Goal: Task Accomplishment & Management: Use online tool/utility

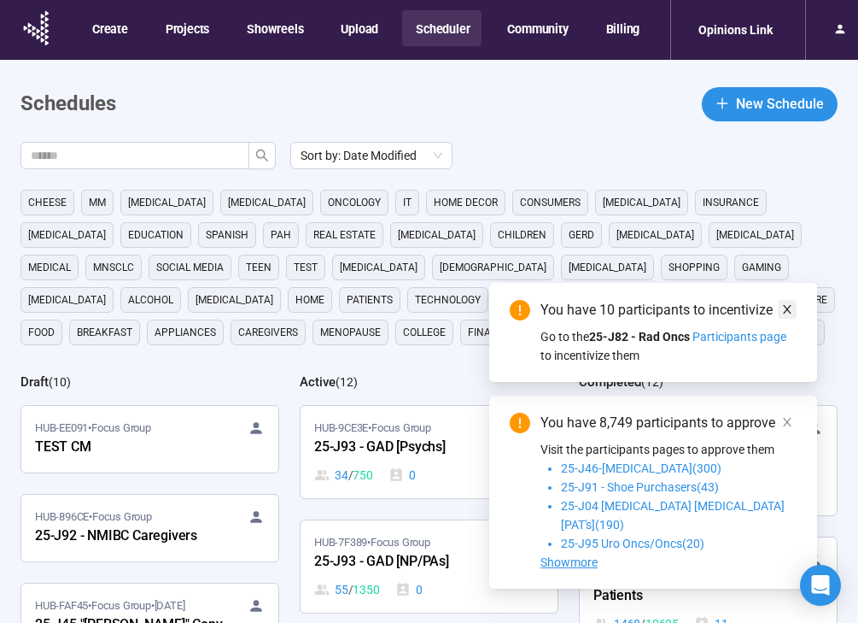
click at [791, 315] on icon "close" at bounding box center [787, 309] width 12 height 12
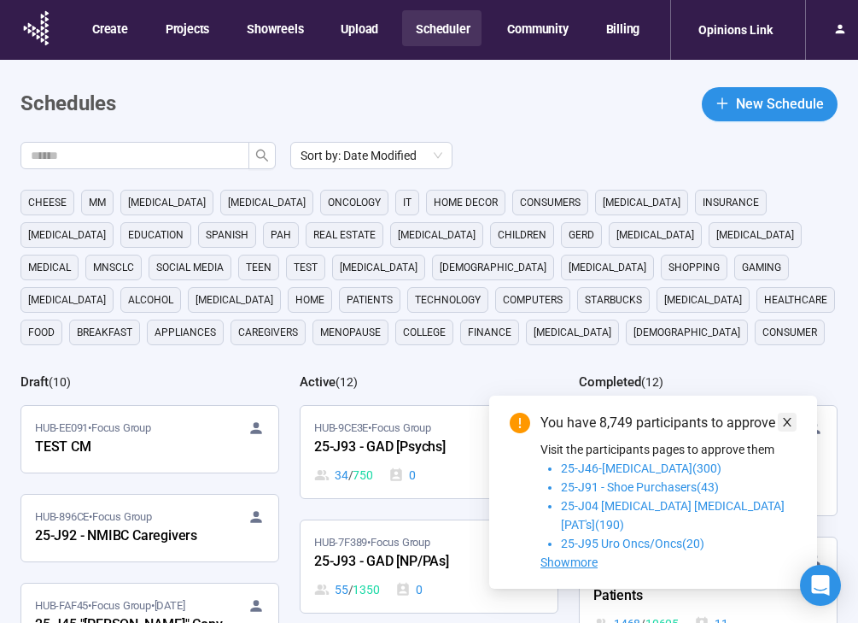
click at [788, 431] on span at bounding box center [787, 421] width 12 height 19
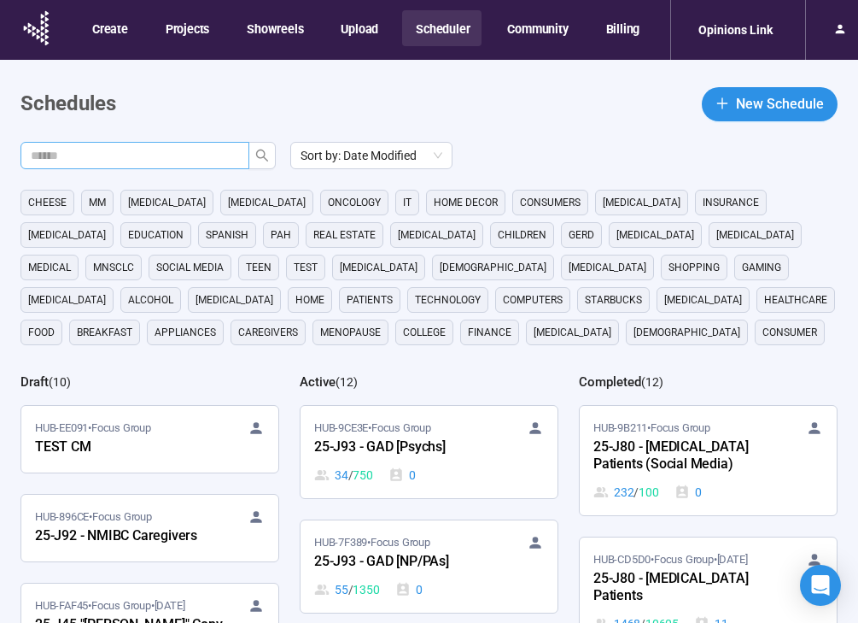
click at [217, 154] on input "text" at bounding box center [128, 155] width 195 height 19
type input "**"
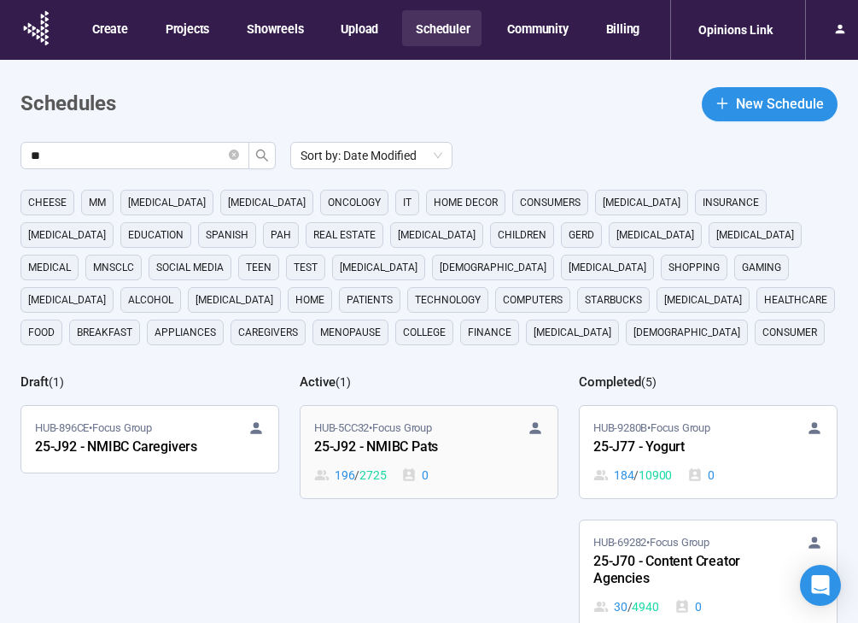
click at [534, 482] on div "196 / 2725 0" at bounding box center [429, 474] width 230 height 19
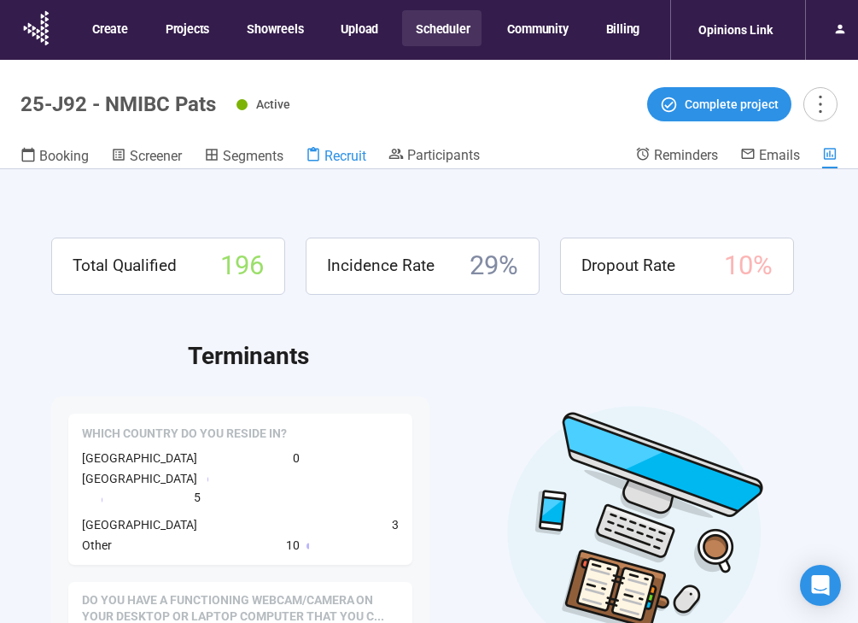
click at [328, 150] on span "Recruit" at bounding box center [345, 156] width 42 height 16
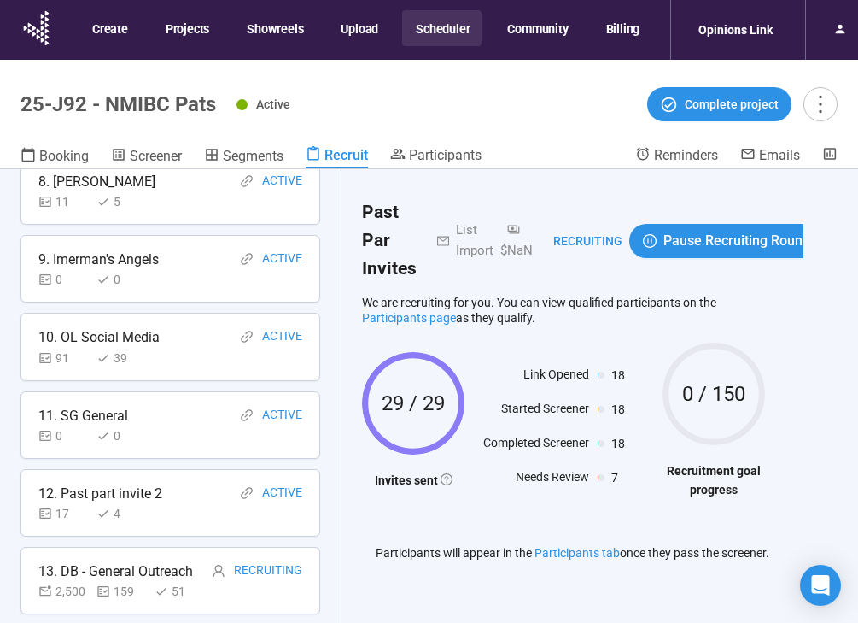
scroll to position [669, 0]
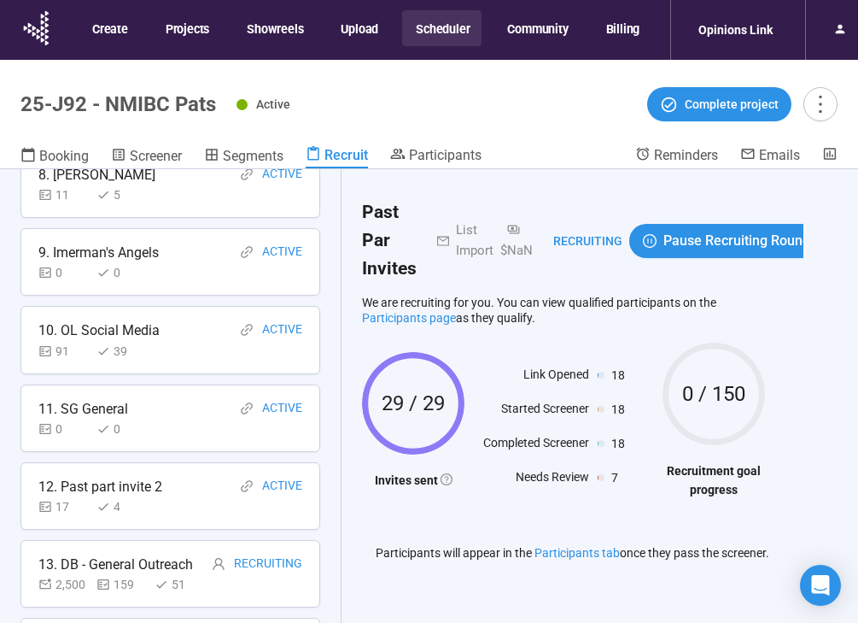
click at [179, 359] on div "91 39" at bounding box center [170, 351] width 264 height 19
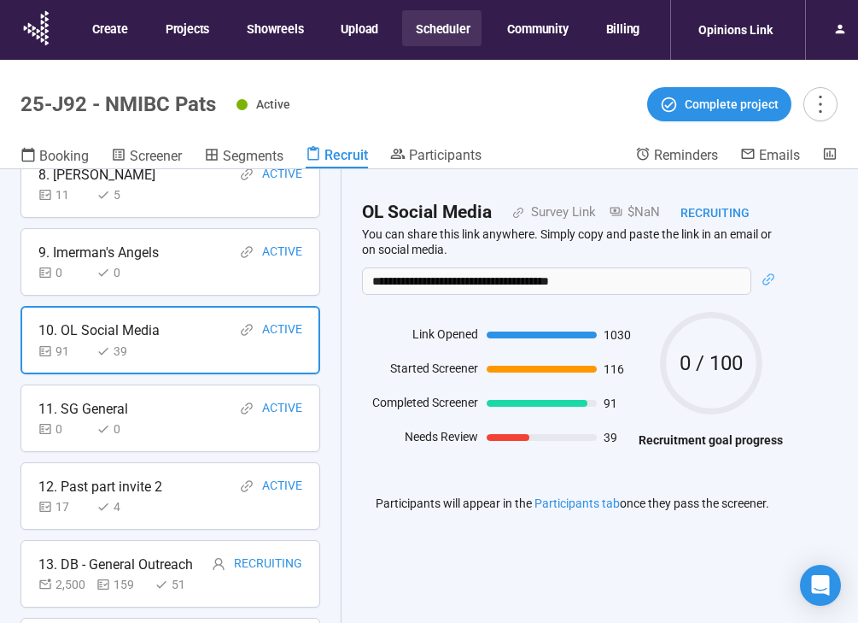
click at [190, 414] on div "11. SG General Active" at bounding box center [170, 408] width 264 height 21
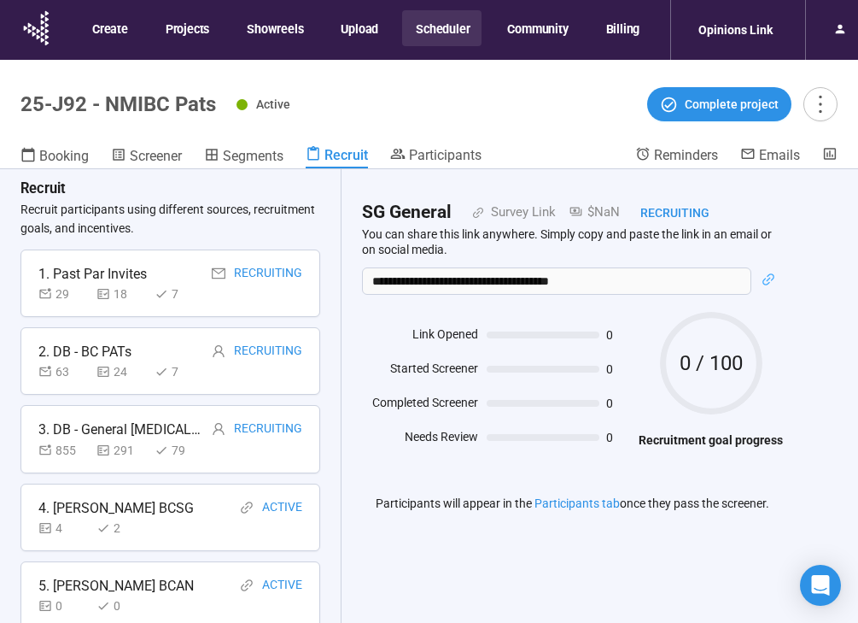
scroll to position [136, 0]
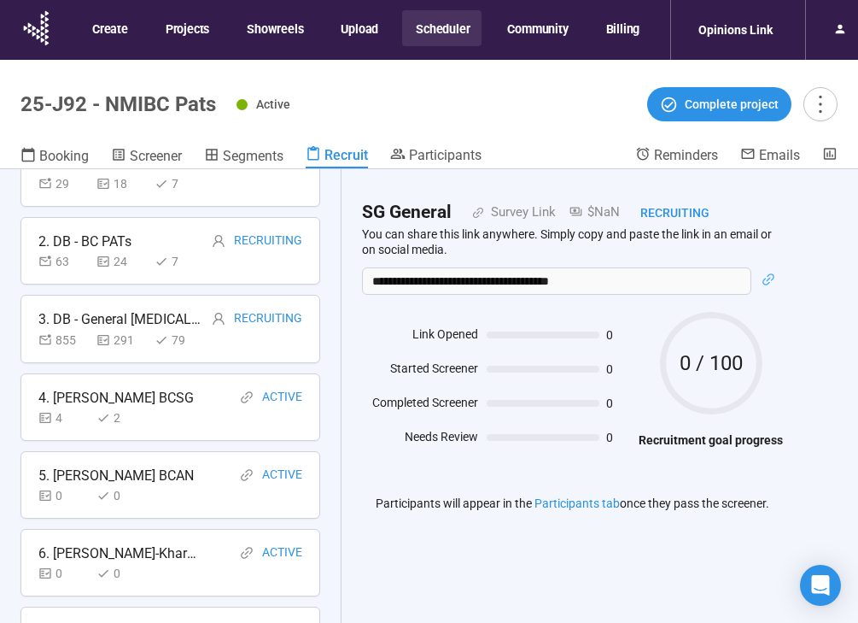
click at [201, 410] on div "4 2" at bounding box center [170, 417] width 264 height 19
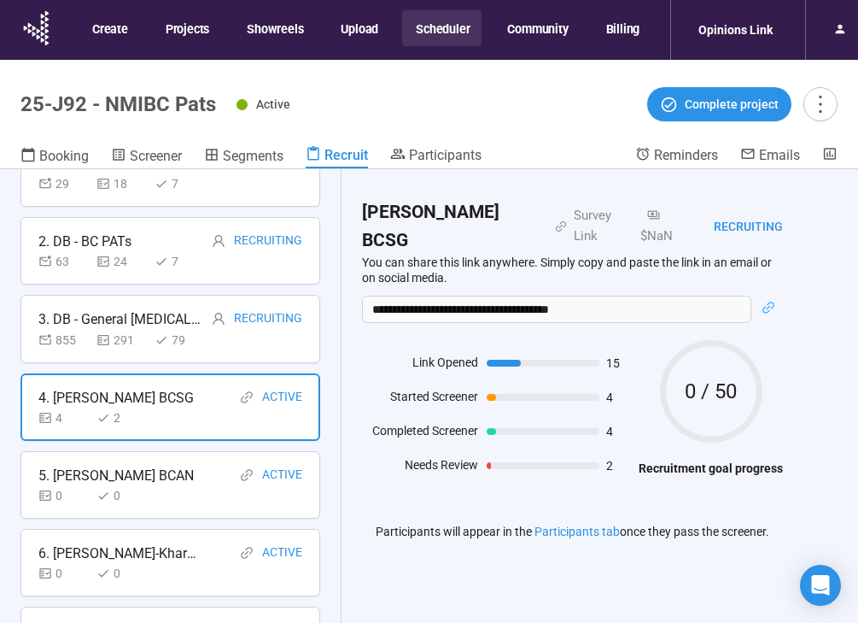
click at [184, 502] on div "0 0" at bounding box center [170, 495] width 264 height 19
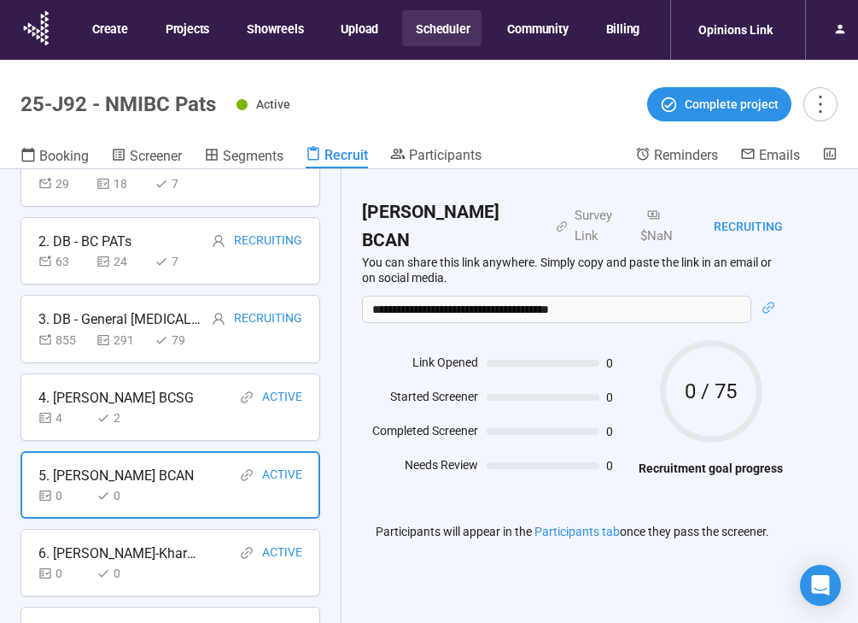
click at [183, 557] on div "6. [PERSON_NAME]-Kharyne Active" at bounding box center [170, 552] width 264 height 21
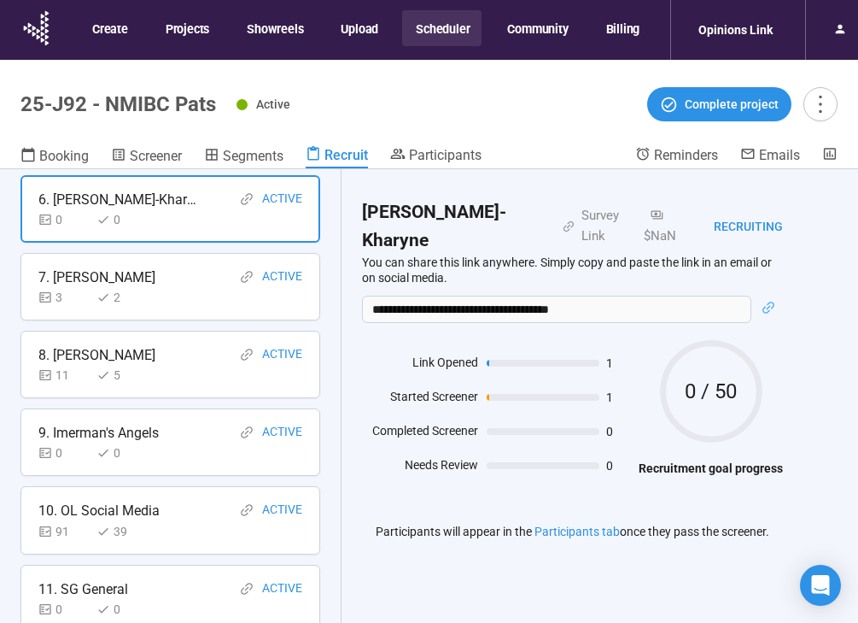
scroll to position [506, 0]
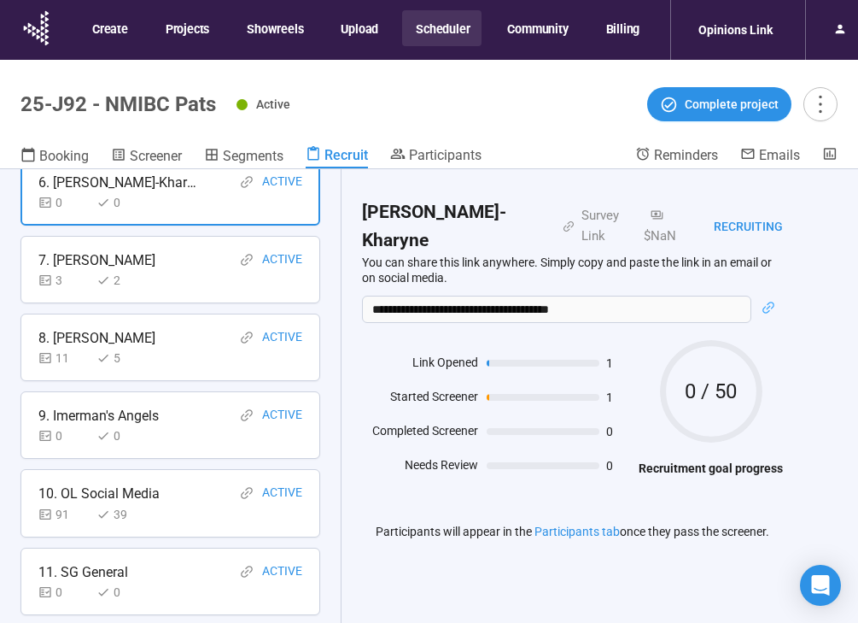
click at [170, 276] on div "3 2" at bounding box center [170, 280] width 264 height 19
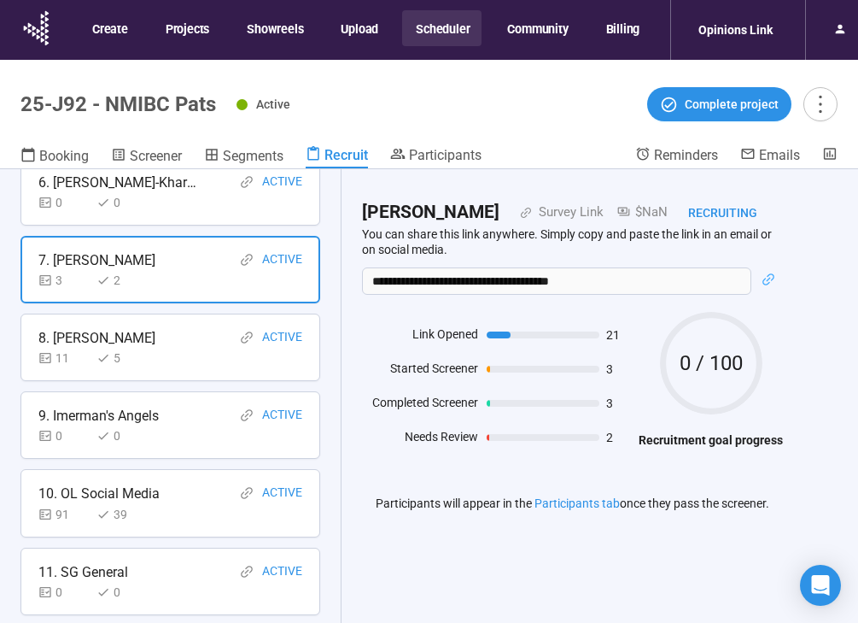
click at [172, 332] on div "8. [PERSON_NAME] Active" at bounding box center [170, 337] width 264 height 21
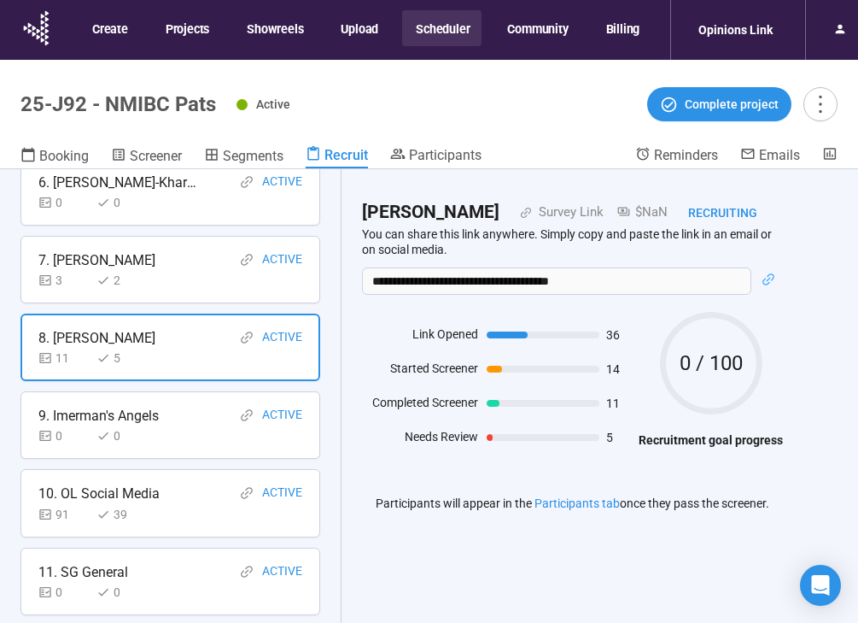
click at [184, 421] on div "9. [PERSON_NAME] Angels Active" at bounding box center [170, 415] width 264 height 21
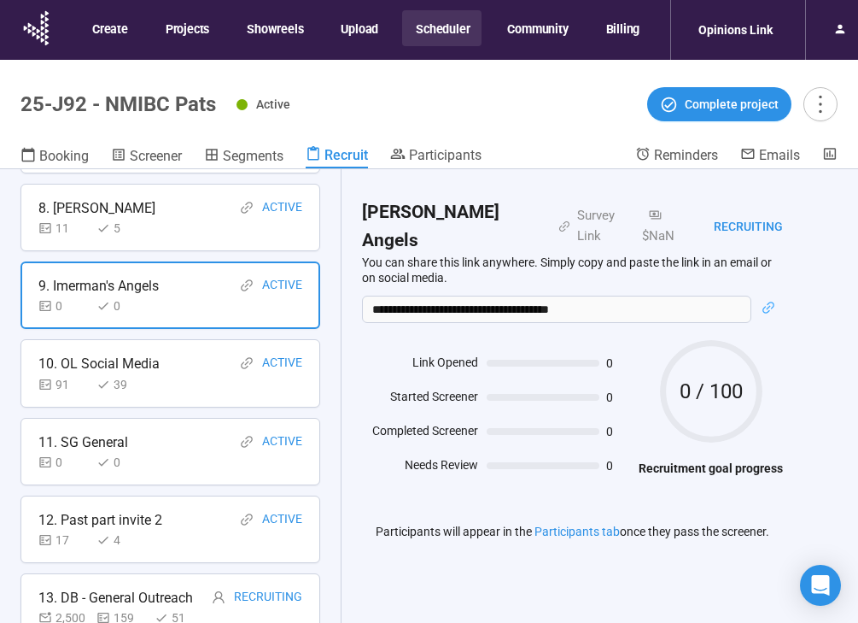
scroll to position [641, 0]
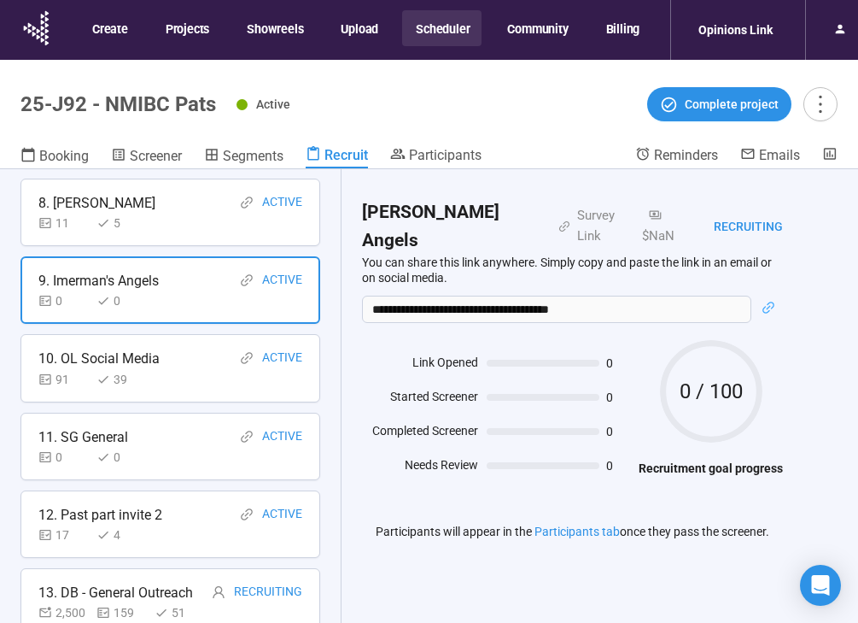
click at [184, 352] on div "10. OL Social Media Active" at bounding box center [170, 358] width 264 height 21
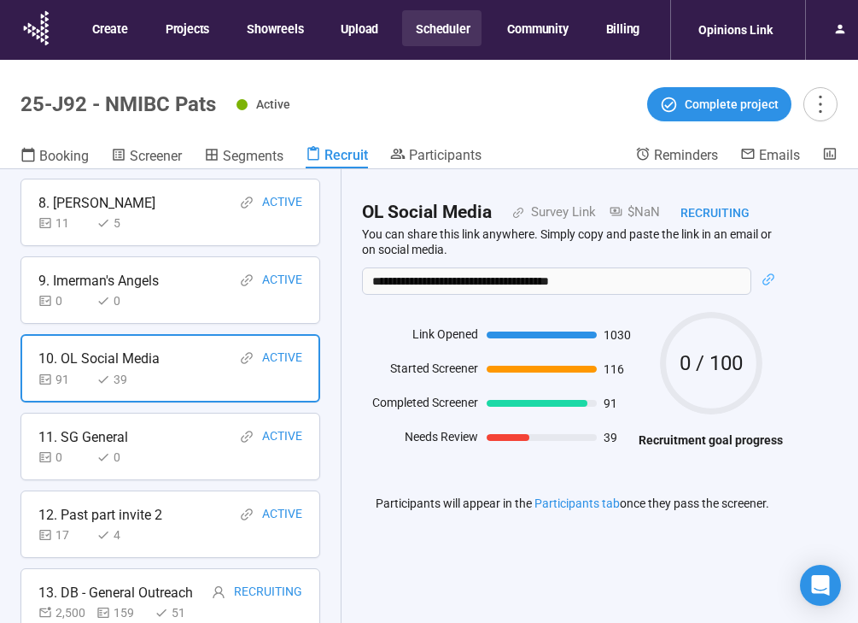
click at [191, 445] on div "11. SG General Active" at bounding box center [170, 436] width 264 height 21
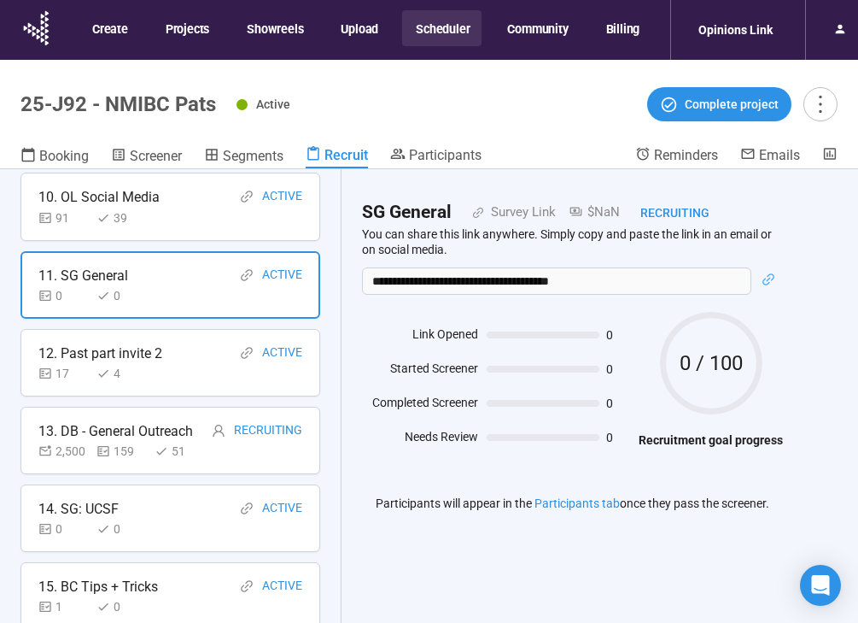
scroll to position [807, 0]
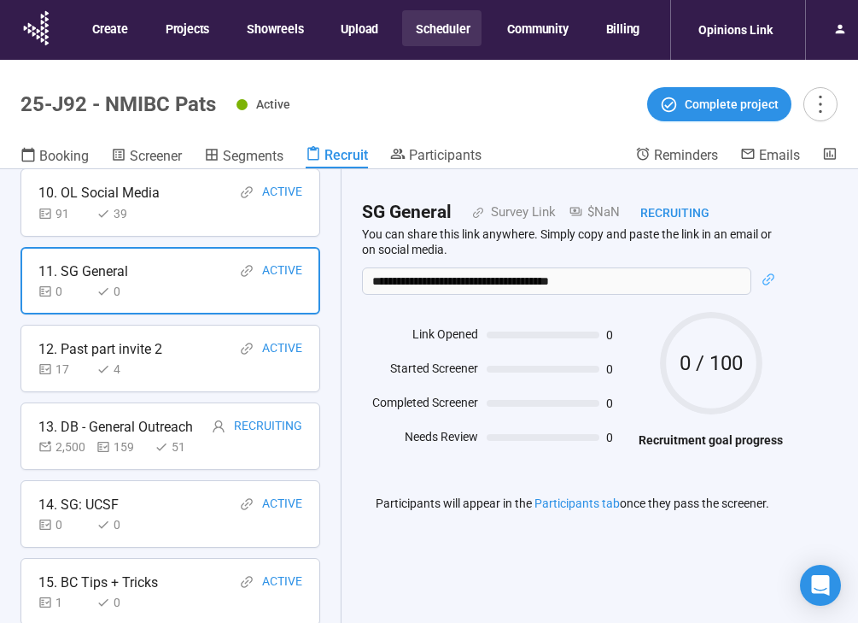
click at [184, 389] on div "12. Past part invite 2 Active 17 4" at bounding box center [170, 357] width 300 height 67
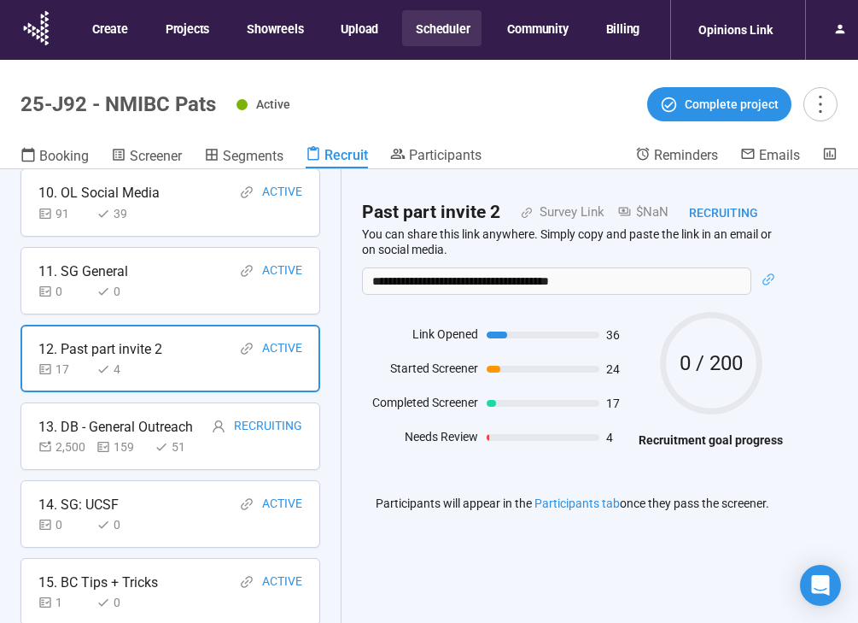
click at [201, 449] on div "51" at bounding box center [180, 446] width 51 height 19
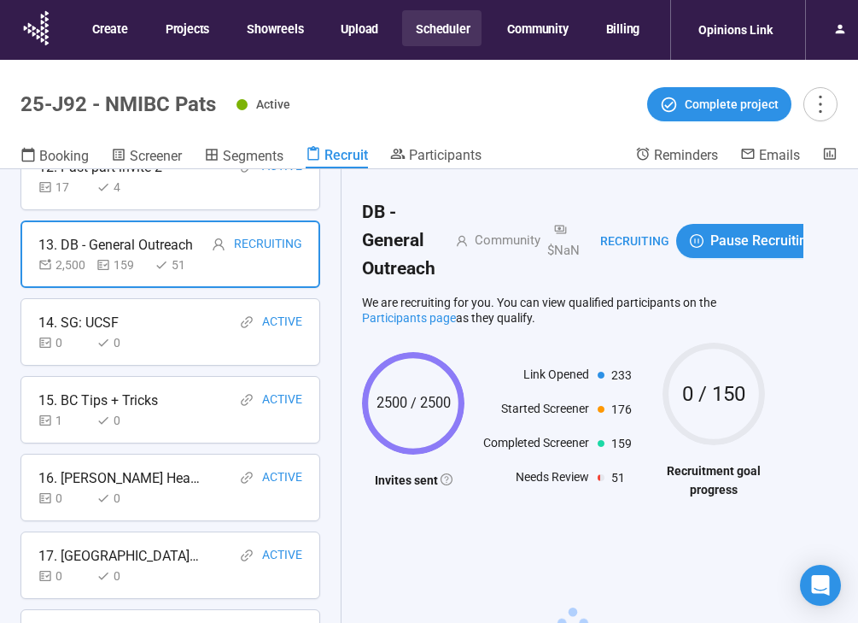
scroll to position [997, 0]
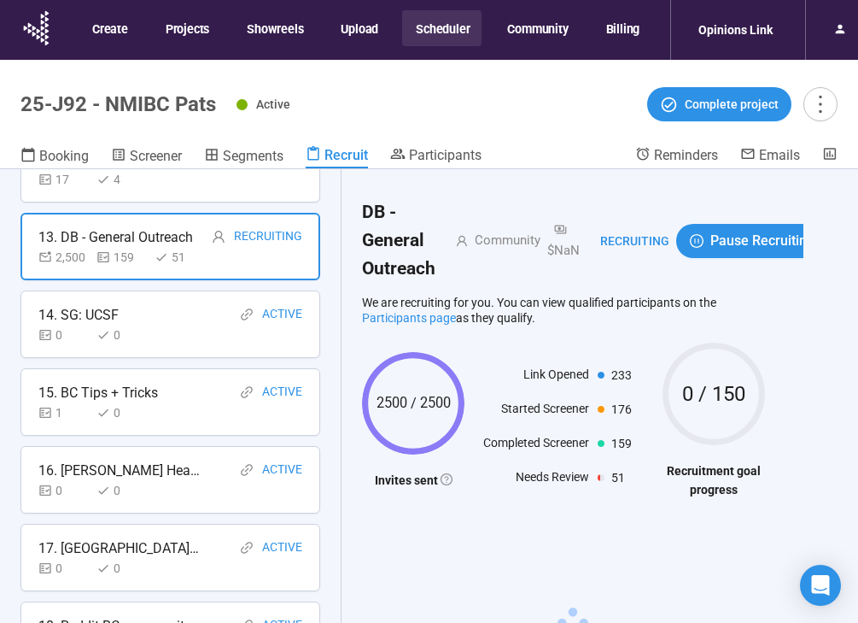
click at [190, 320] on div "14. SG: UCSF Active" at bounding box center [170, 314] width 264 height 21
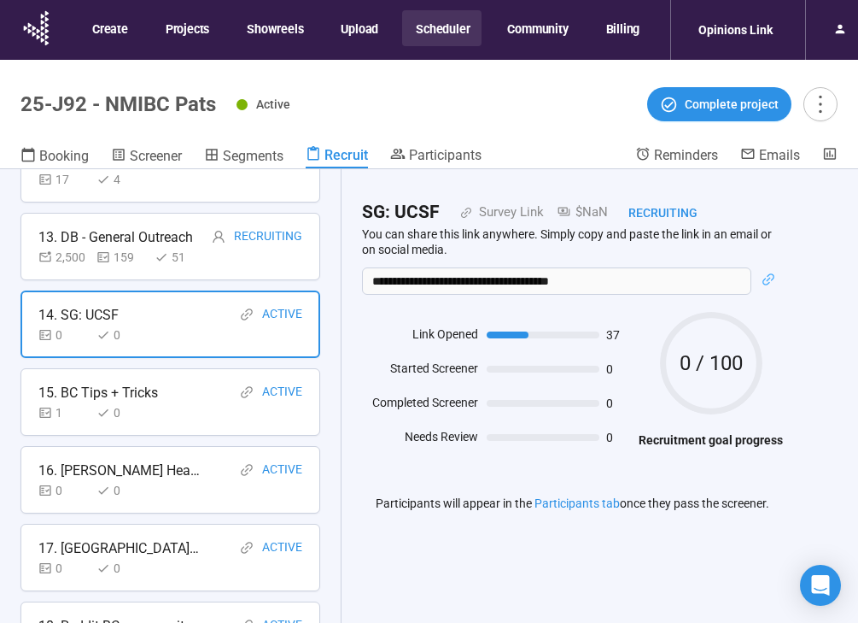
click at [194, 397] on div "15. BC Tips + Tricks Active" at bounding box center [170, 392] width 264 height 21
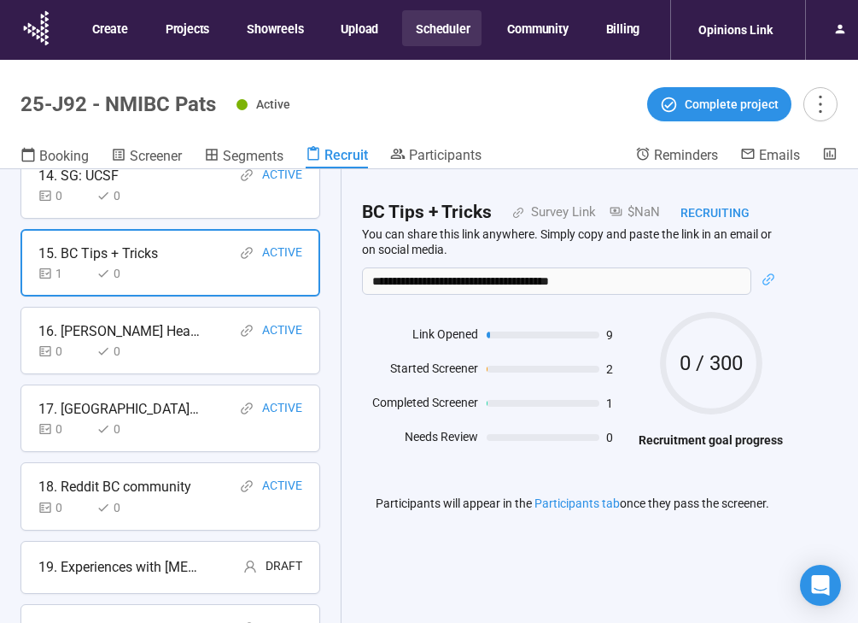
scroll to position [1141, 0]
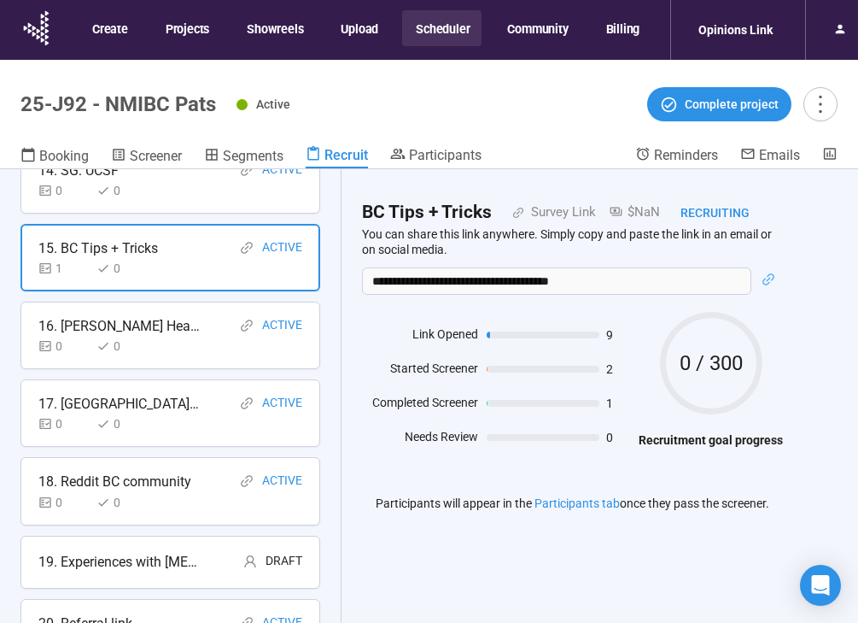
click at [182, 334] on div "16. [PERSON_NAME] Health-" at bounding box center [119, 325] width 162 height 21
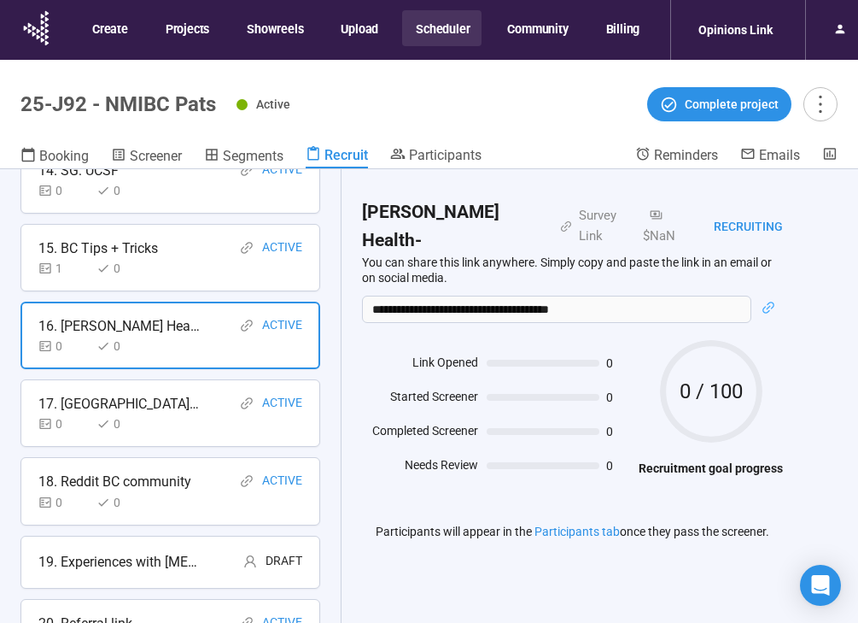
click at [167, 410] on div "17. [GEOGRAPHIC_DATA][US_STATE] Active" at bounding box center [170, 403] width 264 height 21
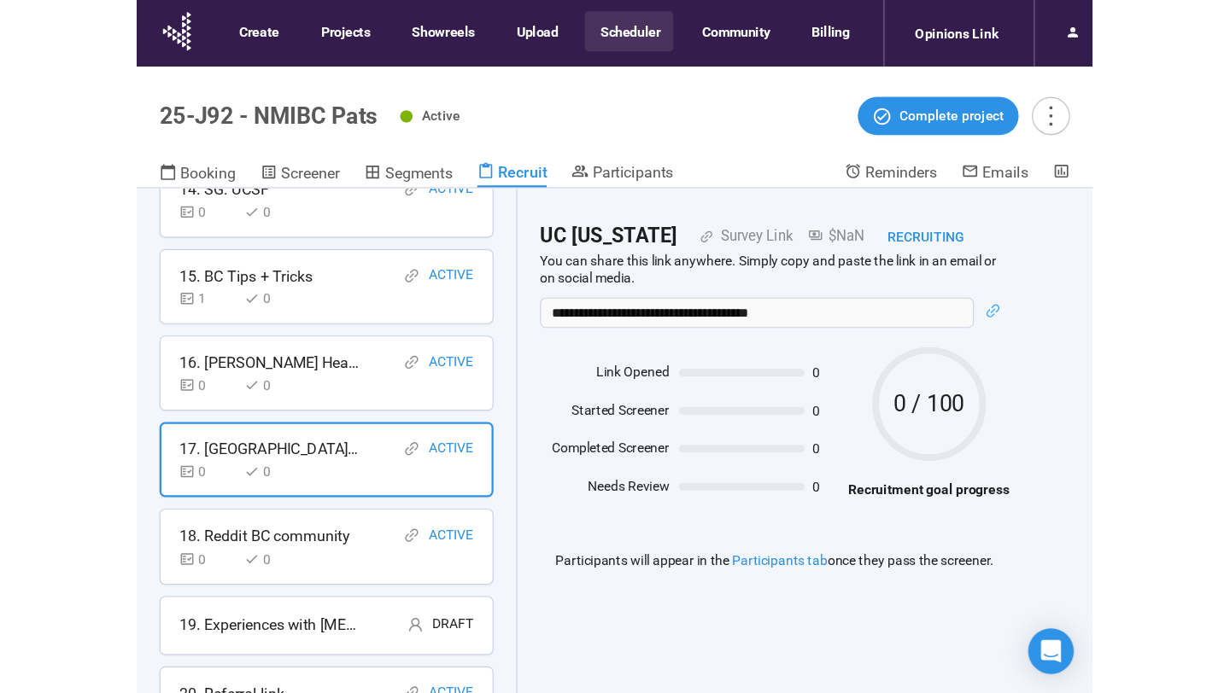
scroll to position [1203, 0]
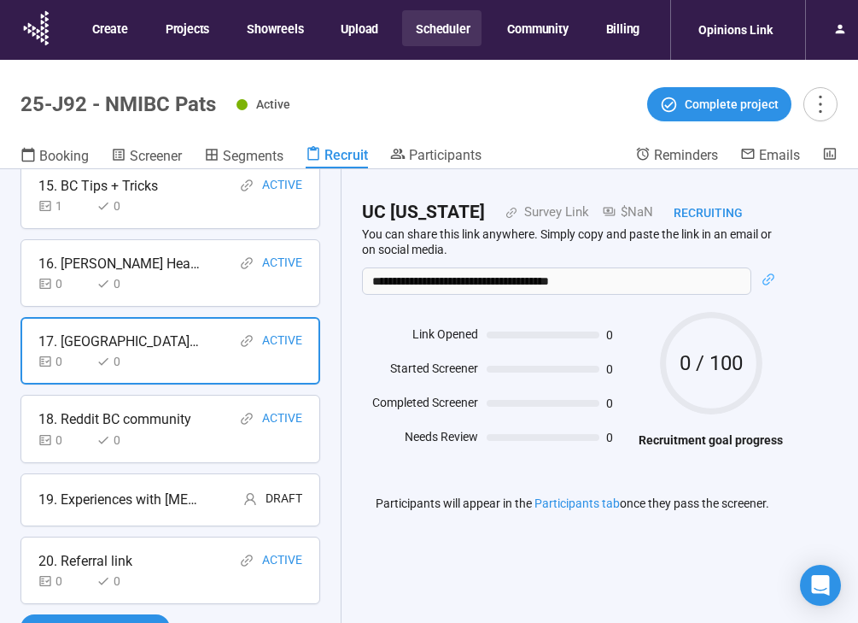
click at [190, 436] on div "0 0" at bounding box center [170, 439] width 264 height 19
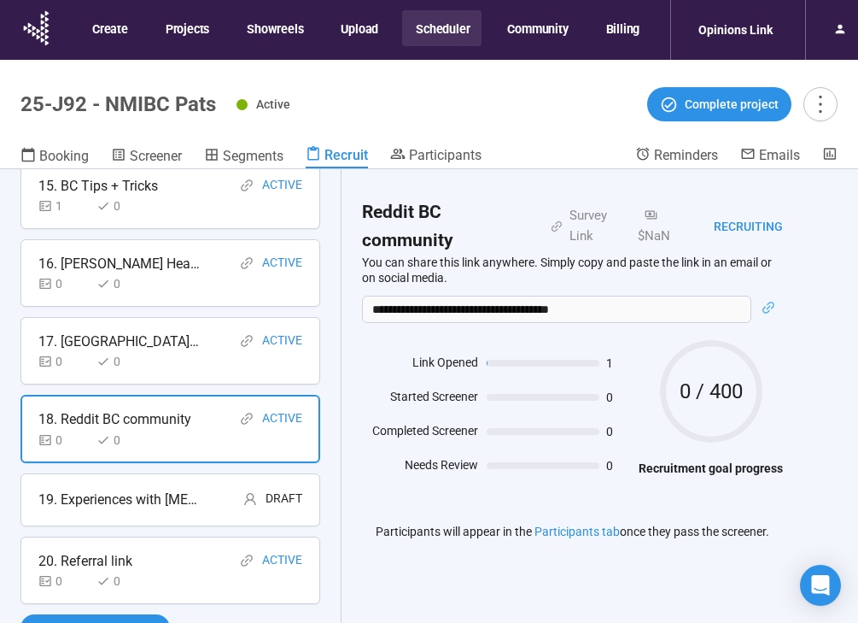
click at [188, 492] on div "19. Experiences with [MEDICAL_DATA]" at bounding box center [119, 498] width 162 height 21
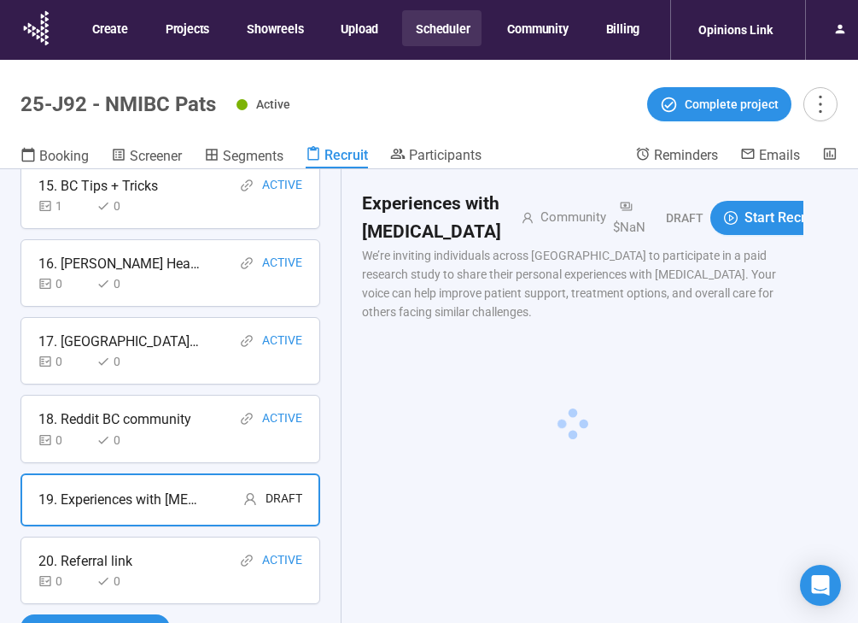
click at [185, 552] on div "20. Referral link Active" at bounding box center [170, 560] width 264 height 21
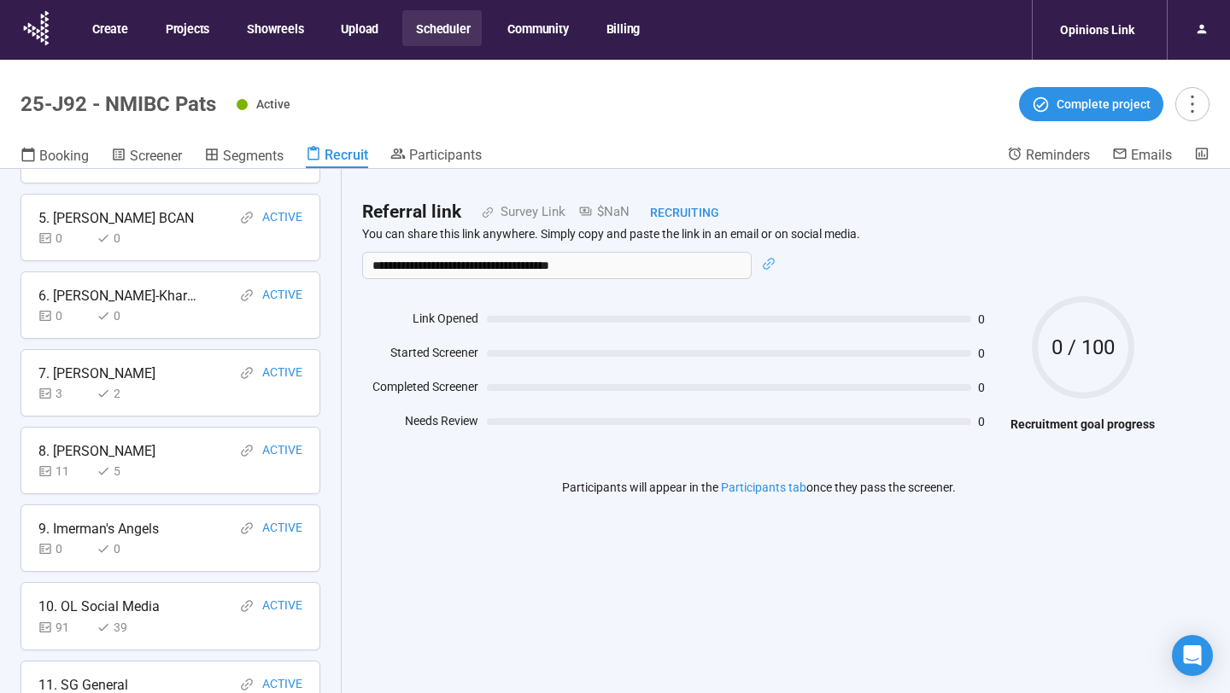
scroll to position [394, 0]
click at [186, 301] on div "6. [PERSON_NAME]-Kharyne Active" at bounding box center [170, 294] width 264 height 21
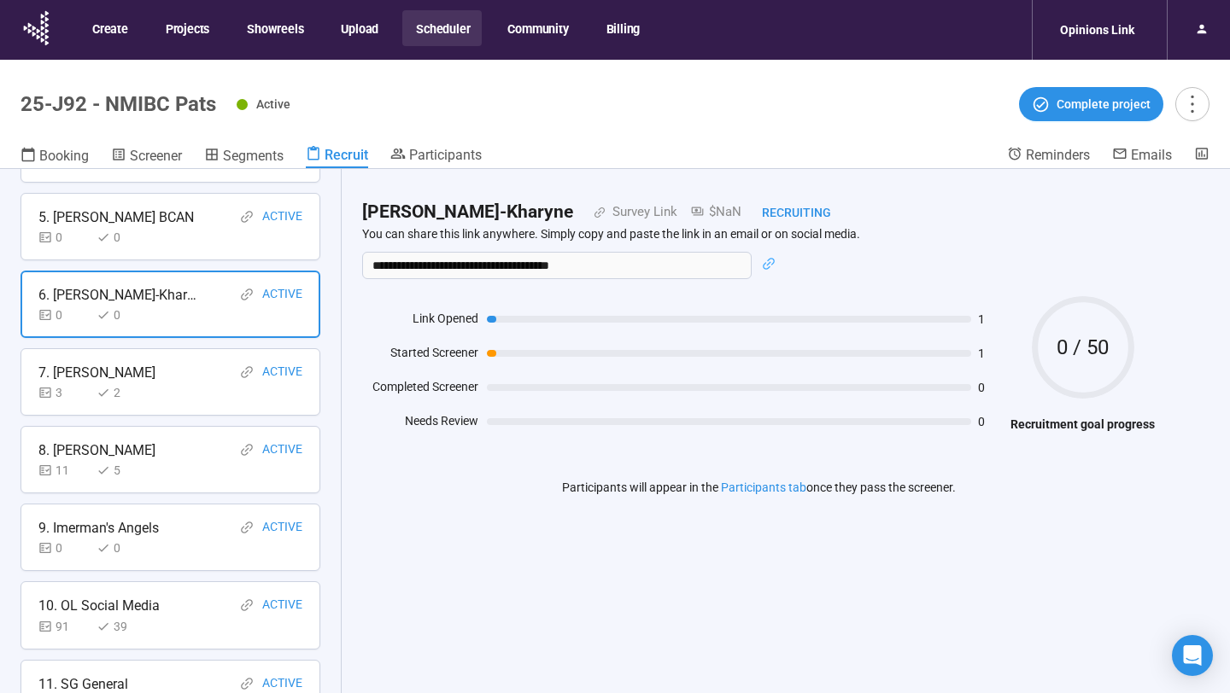
click at [181, 543] on div "0 0" at bounding box center [170, 548] width 264 height 19
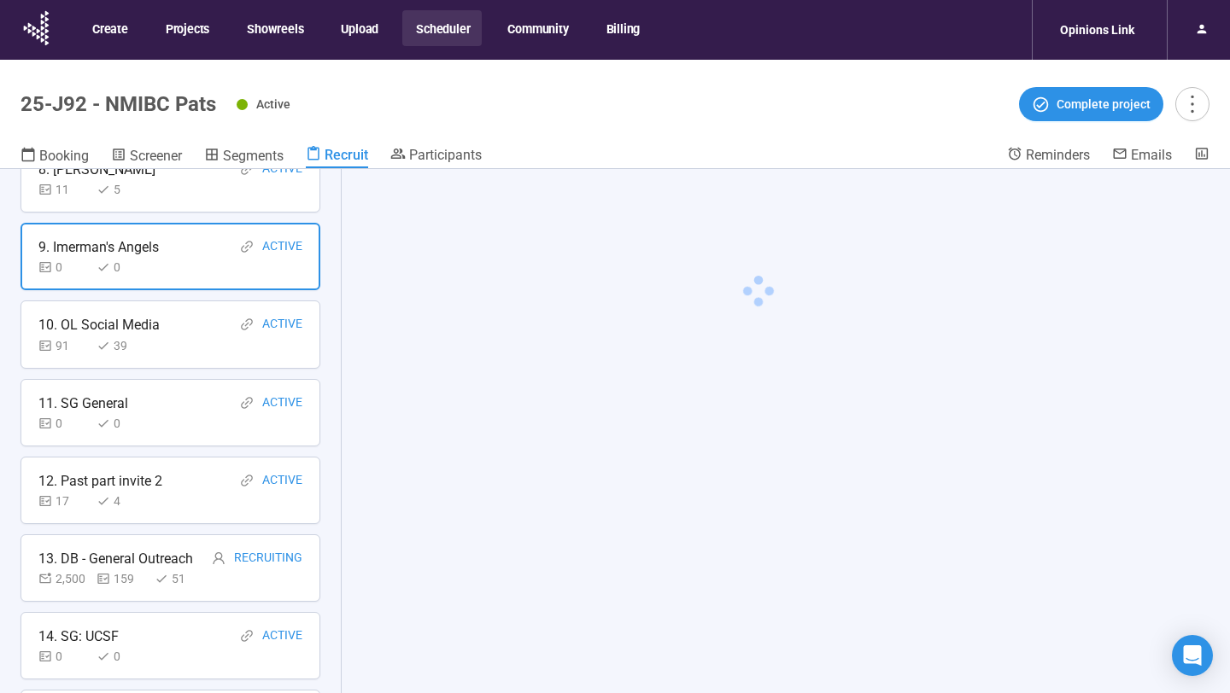
scroll to position [686, 0]
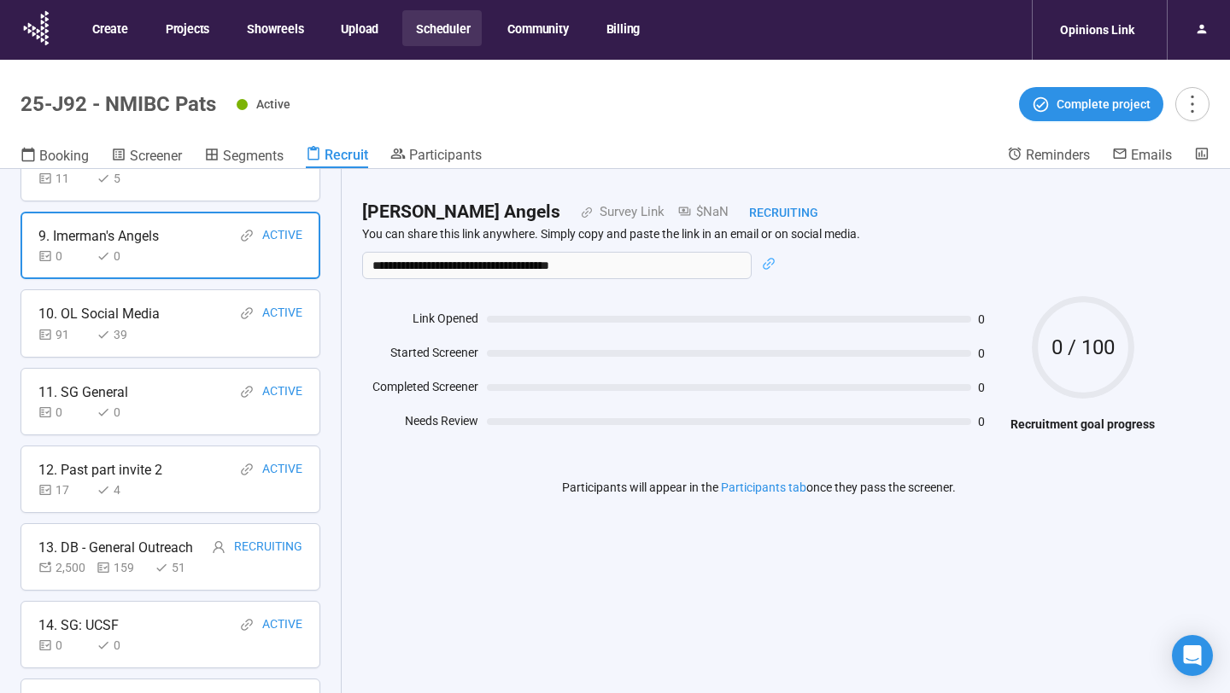
click at [174, 401] on div "11. SG General Active" at bounding box center [170, 392] width 264 height 21
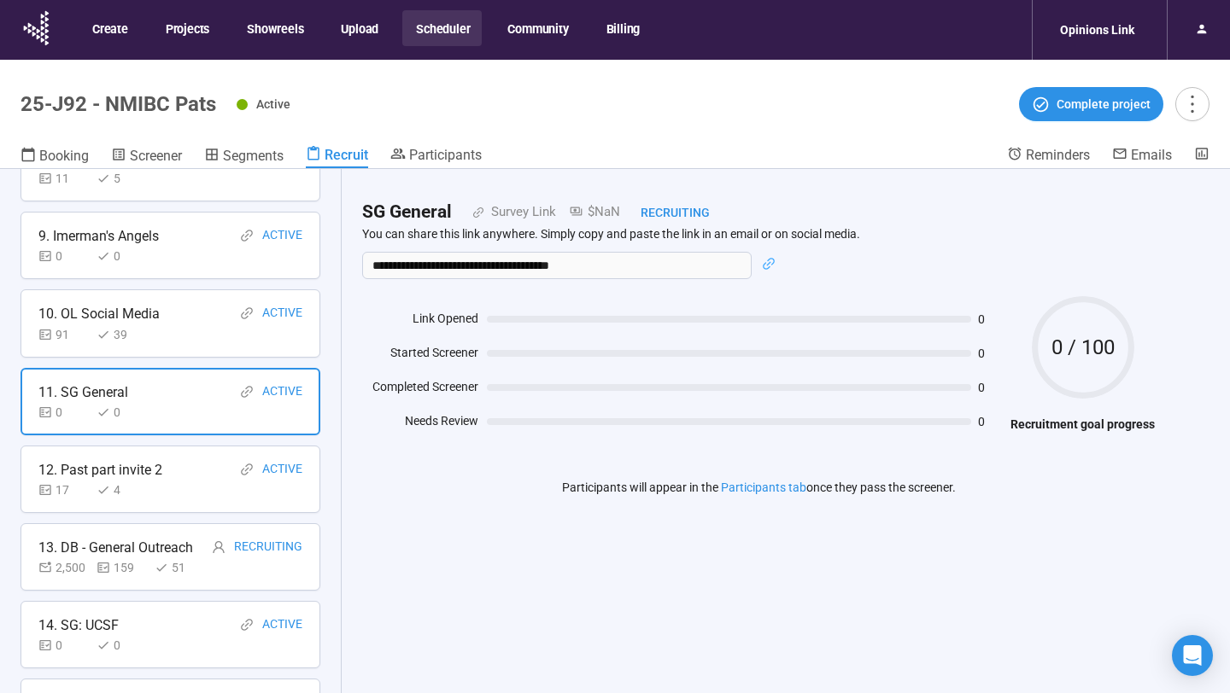
click at [183, 481] on div "17 4" at bounding box center [170, 490] width 264 height 19
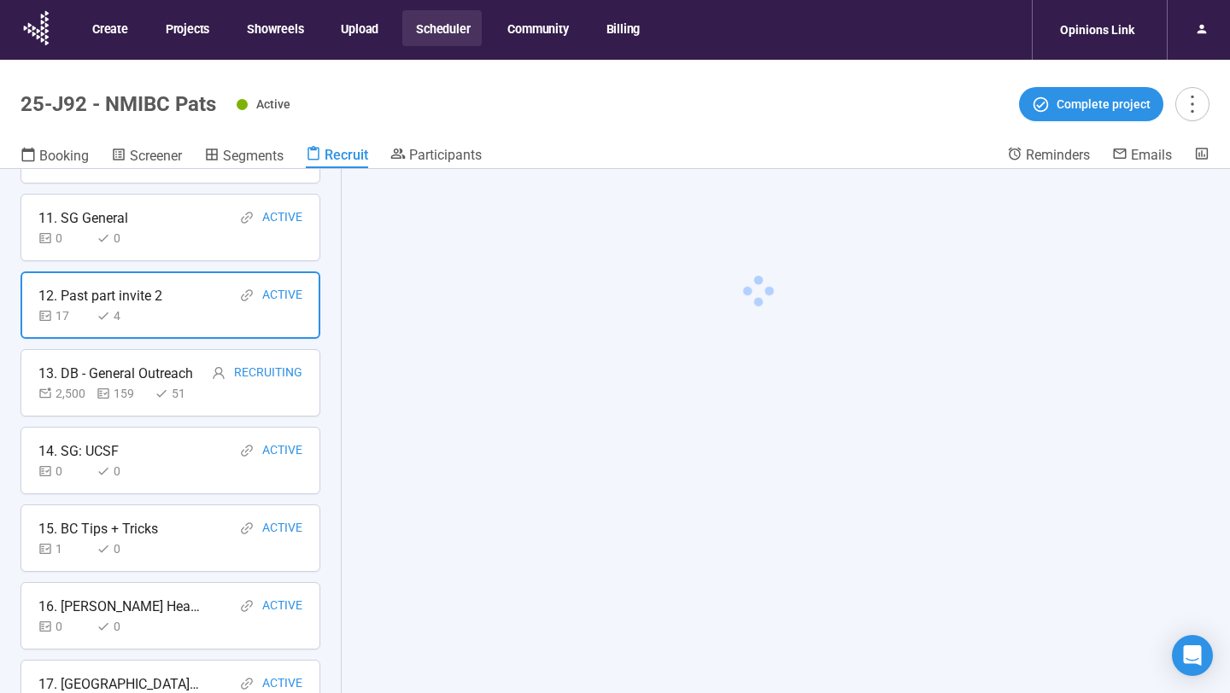
scroll to position [862, 0]
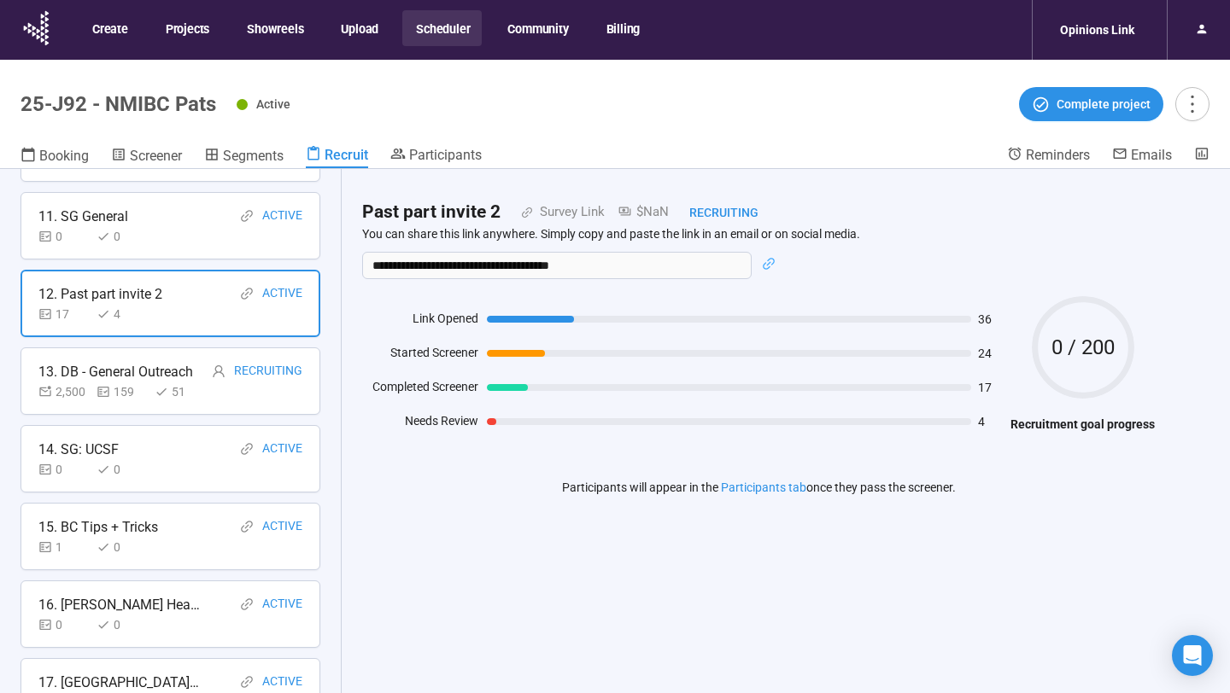
click at [186, 467] on div "0 0" at bounding box center [170, 469] width 264 height 19
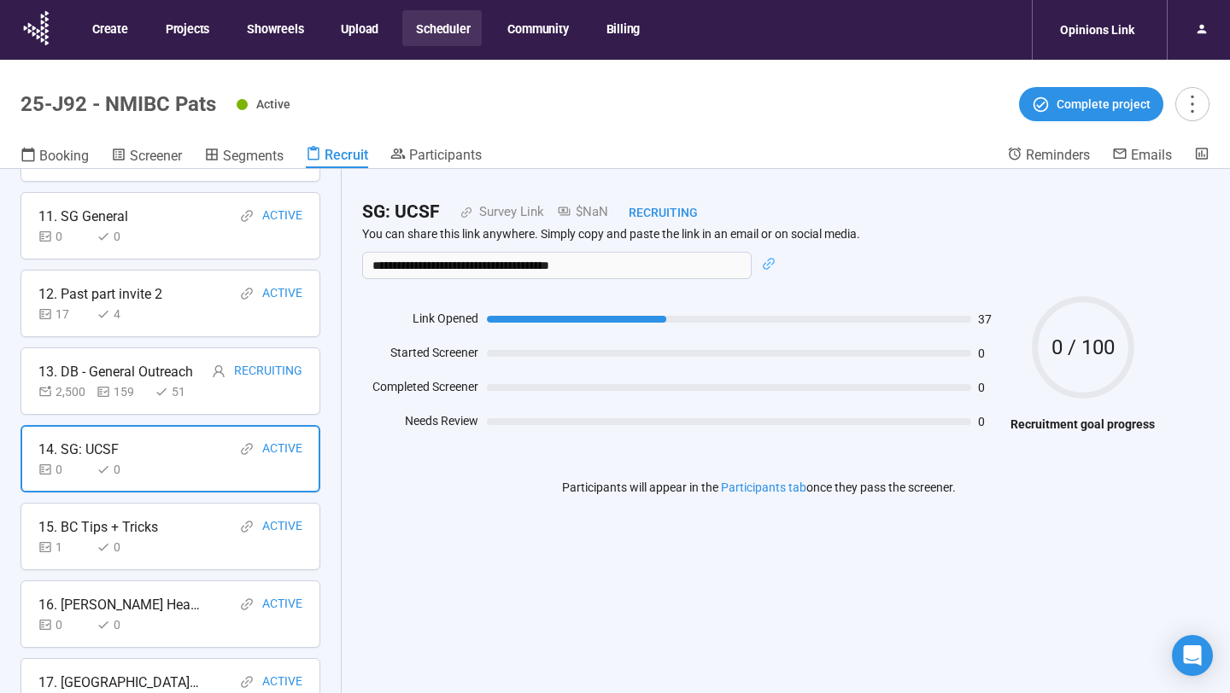
click at [188, 528] on div "15. BC Tips + Tricks Active" at bounding box center [170, 527] width 264 height 21
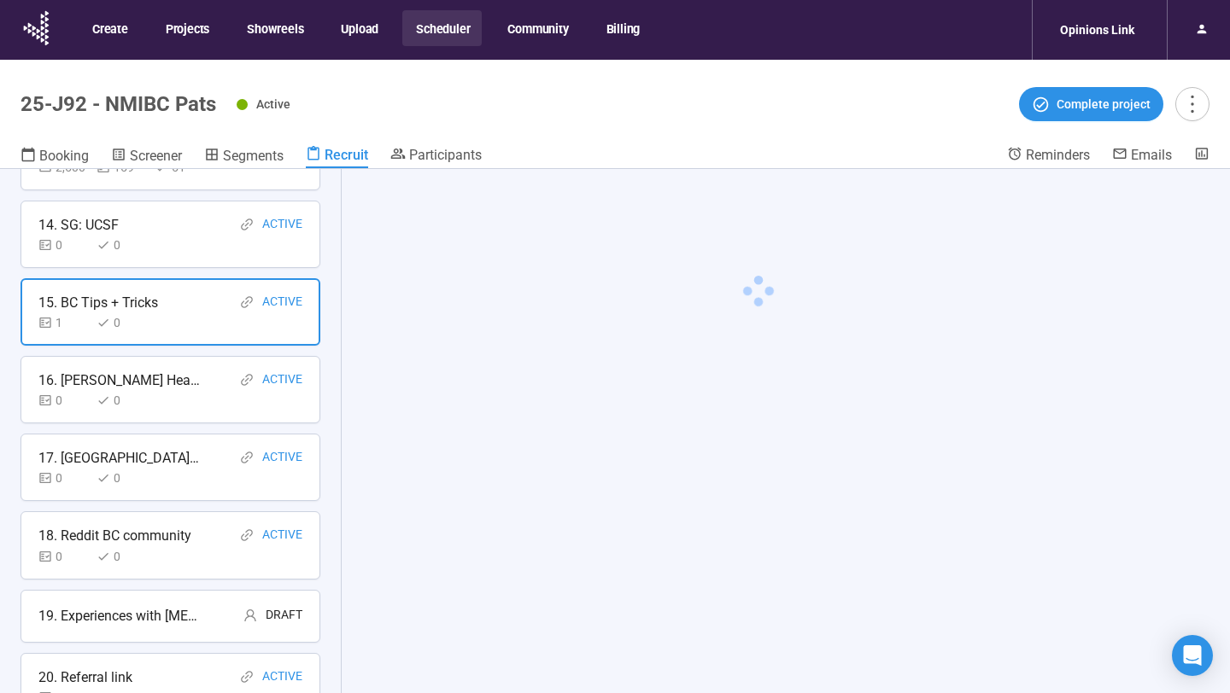
scroll to position [1132, 0]
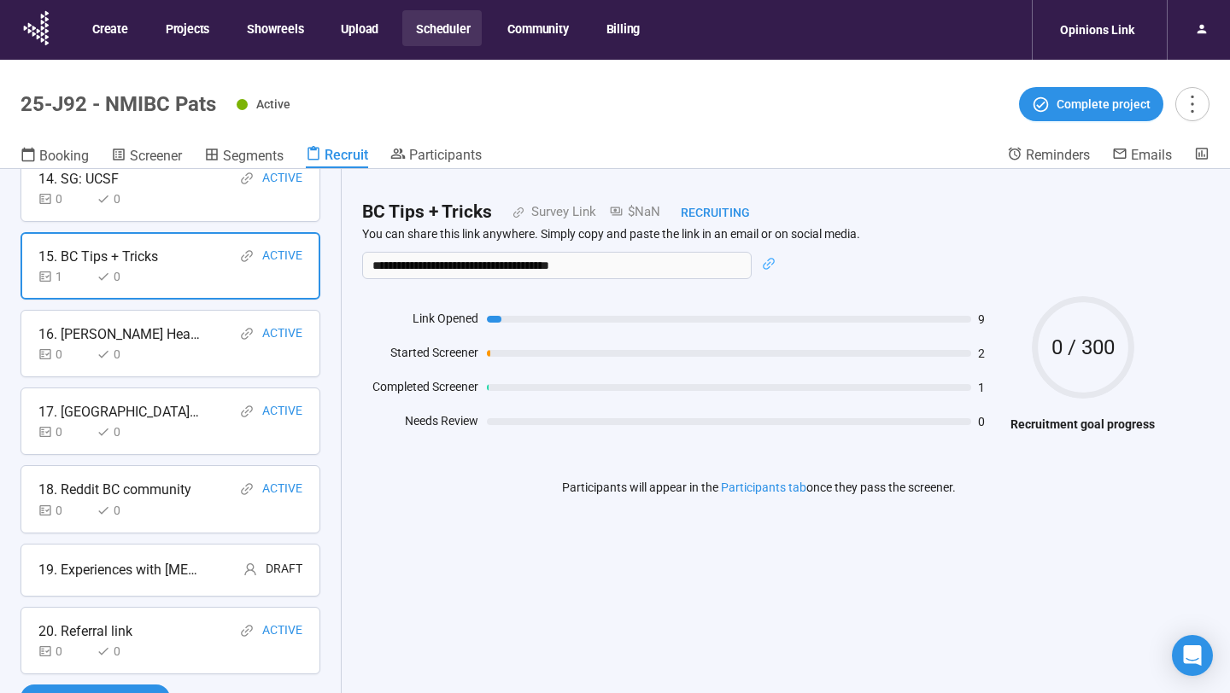
click at [179, 354] on div "0 0" at bounding box center [170, 354] width 264 height 19
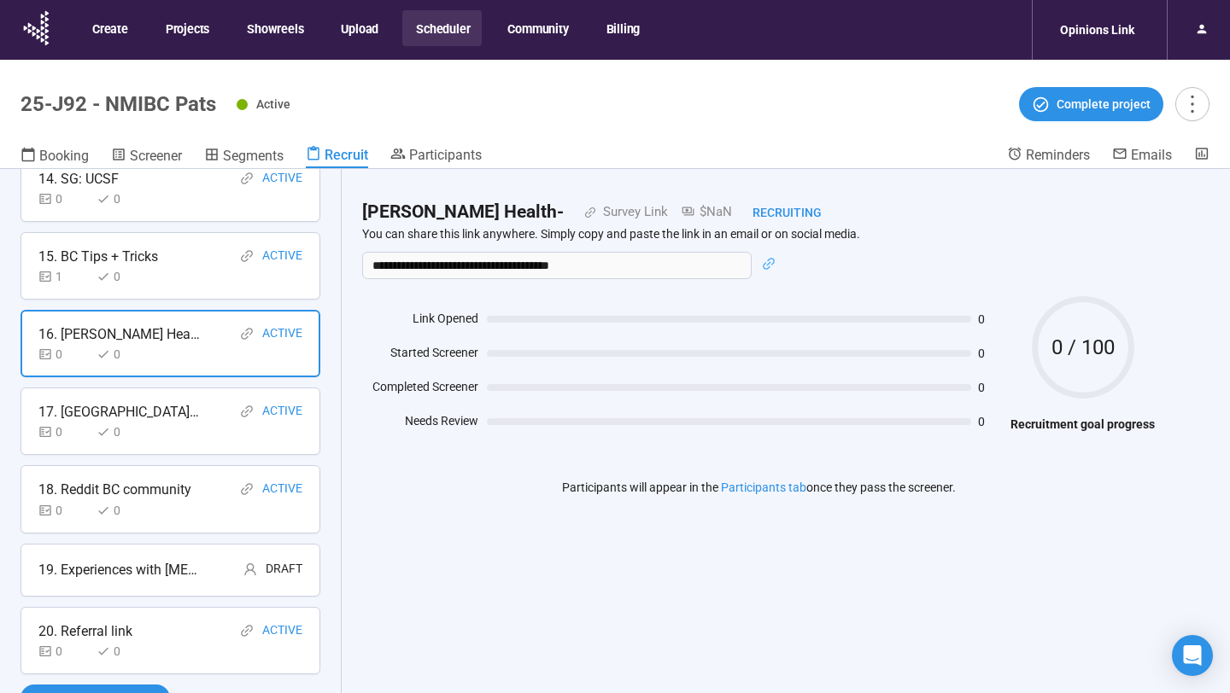
click at [179, 418] on div "17. [GEOGRAPHIC_DATA][US_STATE] Active" at bounding box center [170, 411] width 264 height 21
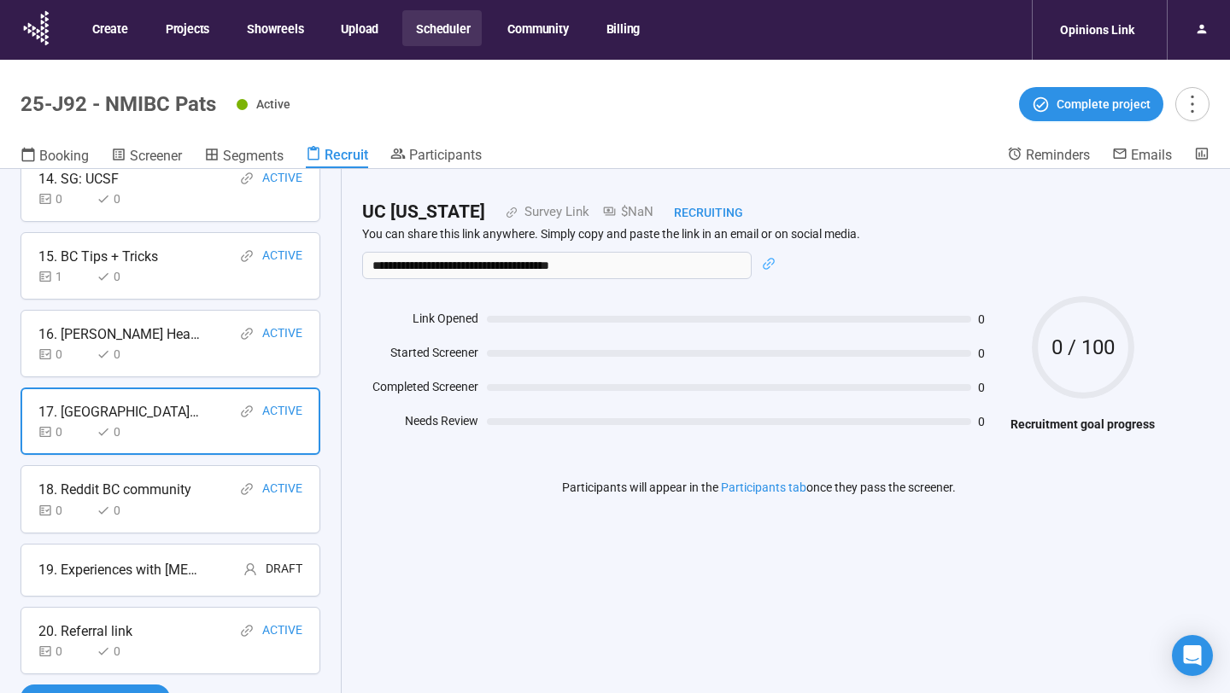
click at [188, 506] on div "0 0" at bounding box center [170, 510] width 264 height 19
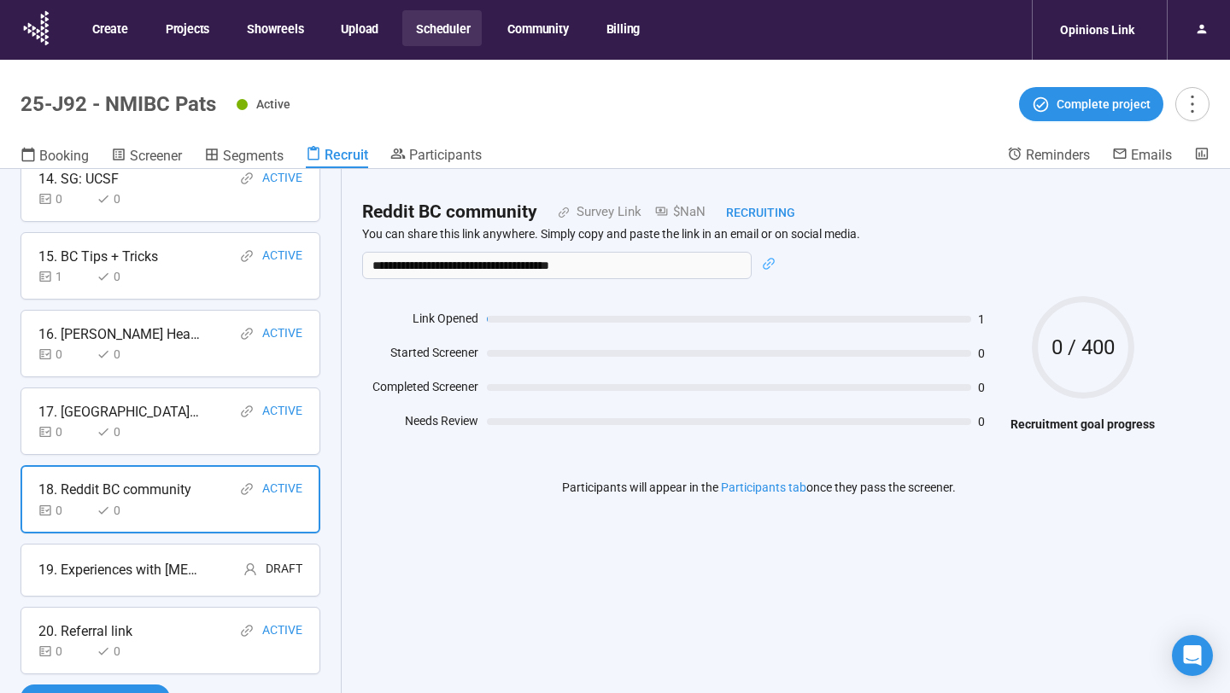
click at [196, 564] on div "19. Experiences with [MEDICAL_DATA]" at bounding box center [119, 569] width 162 height 21
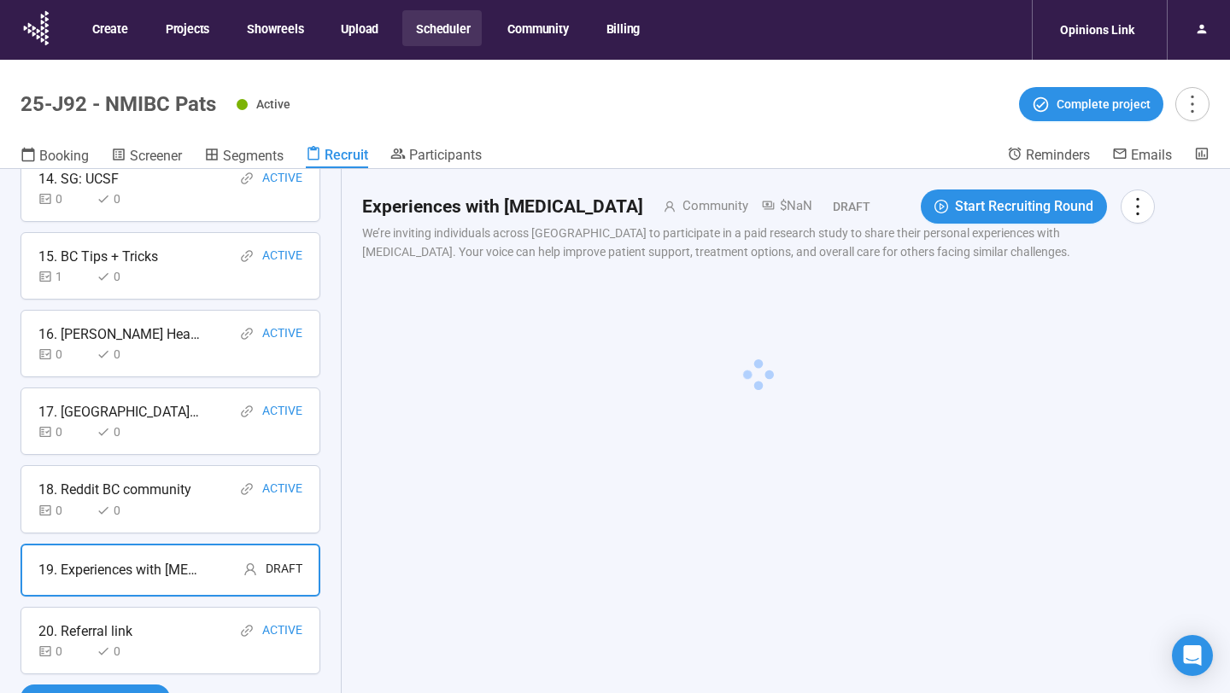
click at [195, 622] on div "20. Referral link Active" at bounding box center [170, 631] width 264 height 21
